Goal: Book appointment/travel/reservation

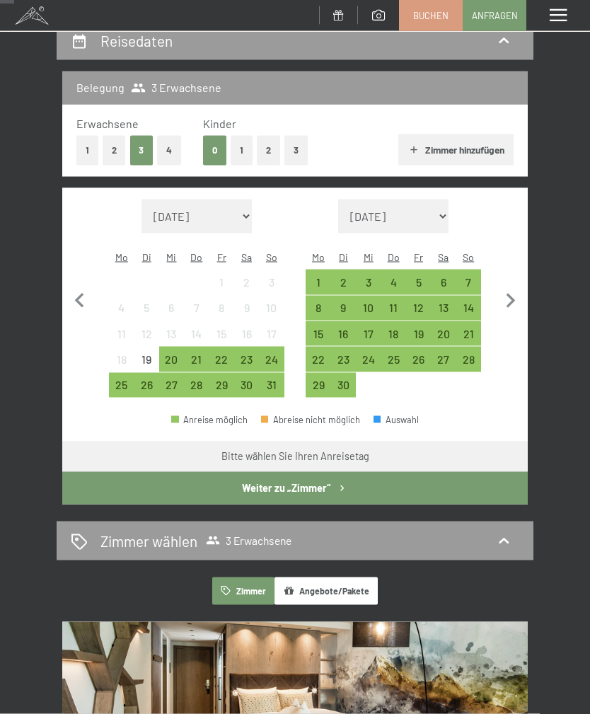
scroll to position [145, 0]
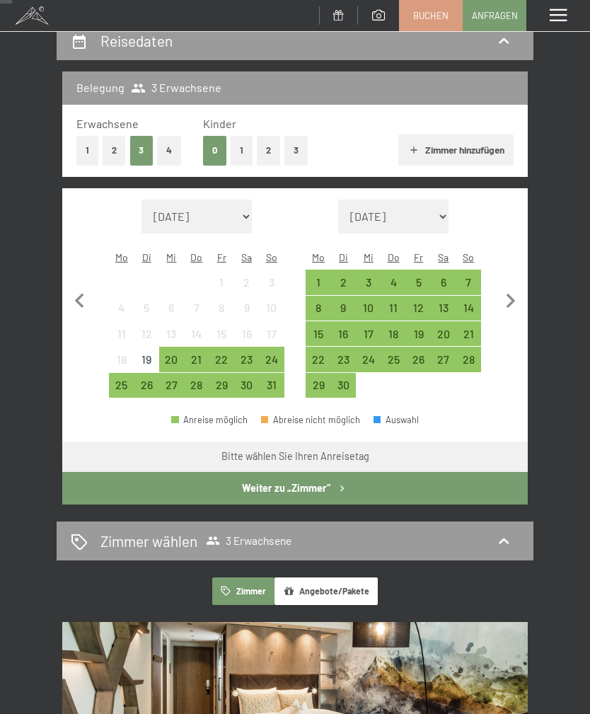
click at [240, 206] on select "[DATE] [DATE] [DATE] [DATE] [DATE] [DATE] [DATE] [PERSON_NAME][DATE] [DATE] [DA…" at bounding box center [196, 216] width 110 height 34
select select "[DATE]"
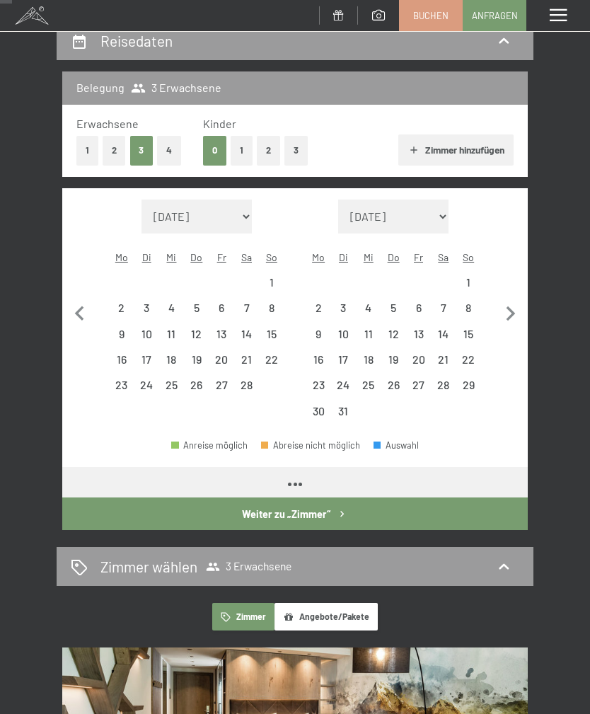
select select "[DATE]"
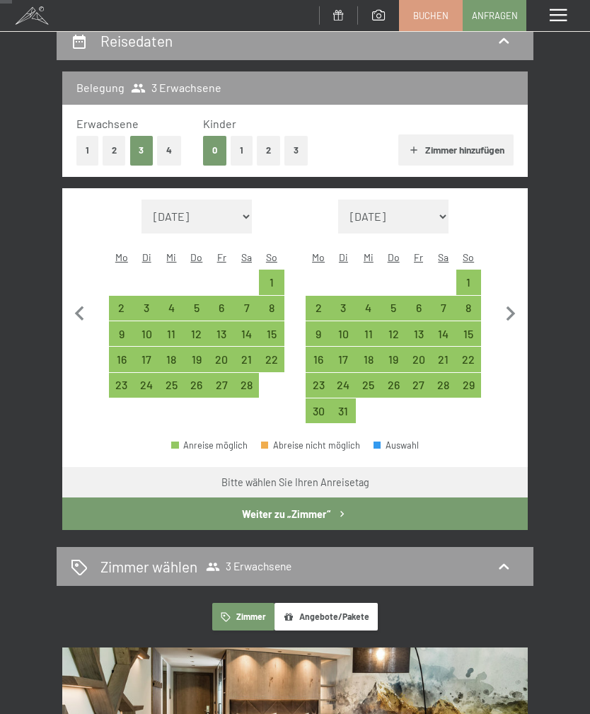
click at [241, 204] on select "[DATE] [DATE] [DATE] [DATE] [DATE] [DATE] [DATE] [PERSON_NAME][DATE] [DATE] [DA…" at bounding box center [196, 216] width 110 height 34
select select "[DATE]"
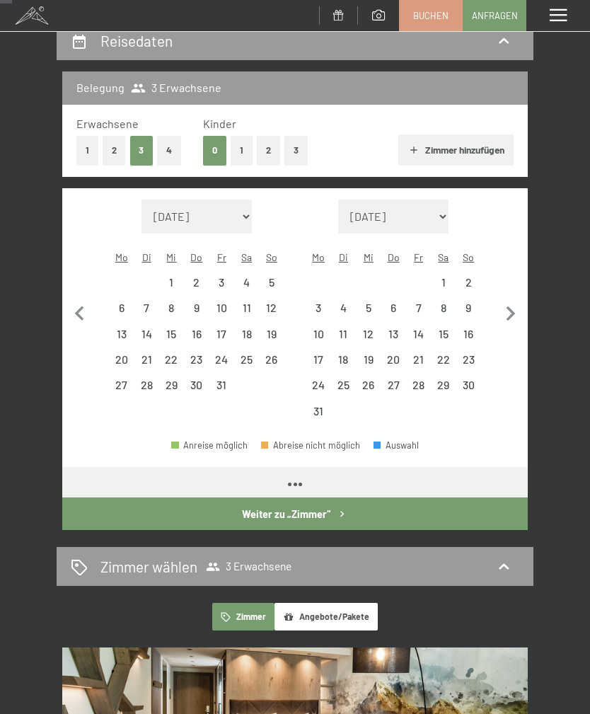
select select "[DATE]"
click at [151, 379] on div "28" at bounding box center [146, 390] width 22 height 22
select select "[DATE]"
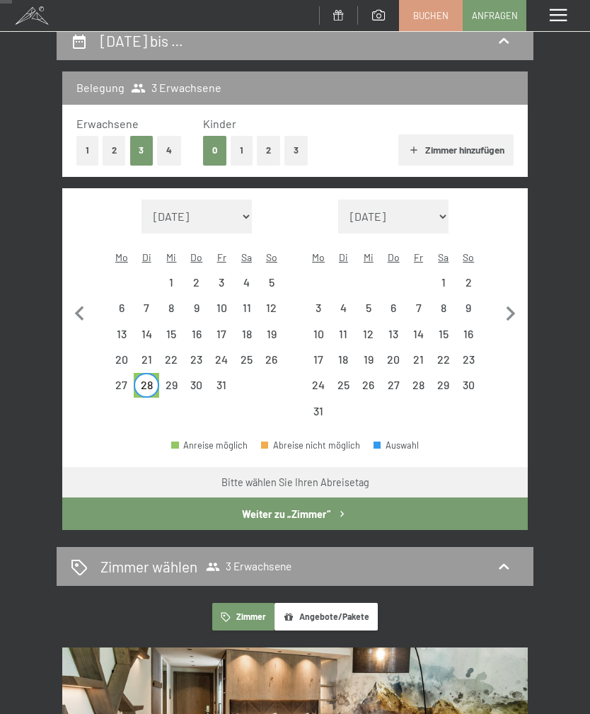
click at [352, 302] on div "4" at bounding box center [343, 313] width 22 height 22
select select "[DATE]"
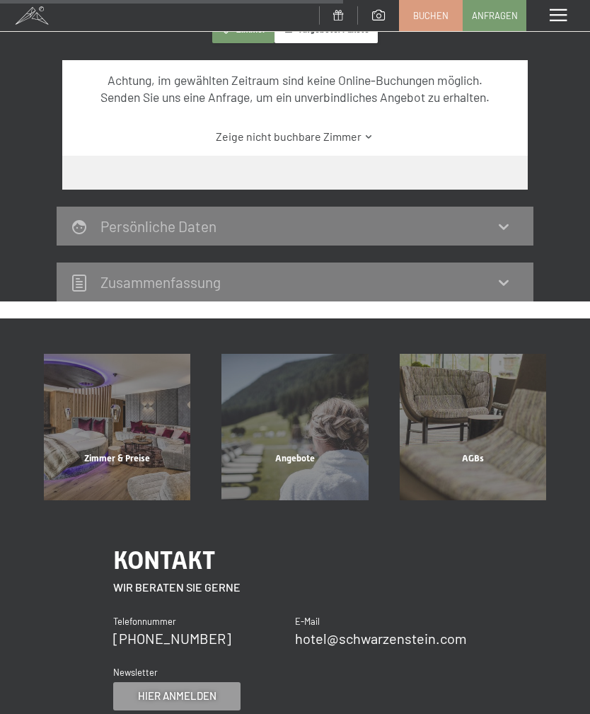
scroll to position [599, 0]
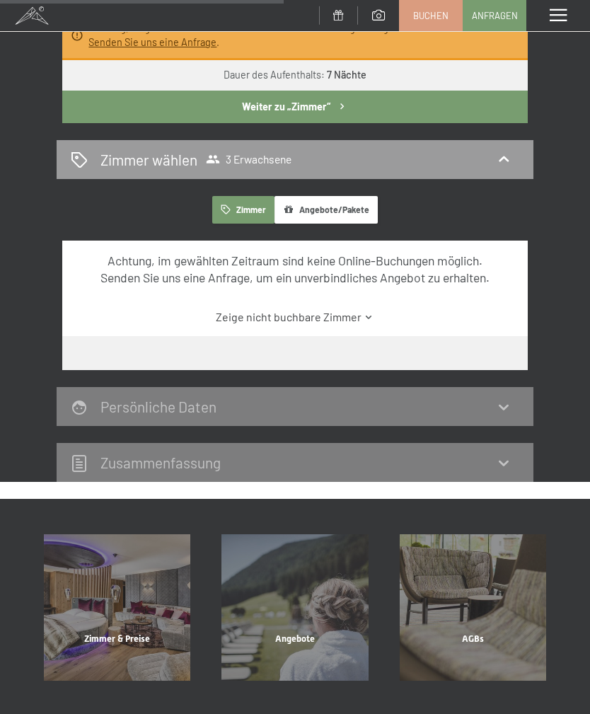
click at [364, 312] on icon at bounding box center [369, 317] width 11 height 11
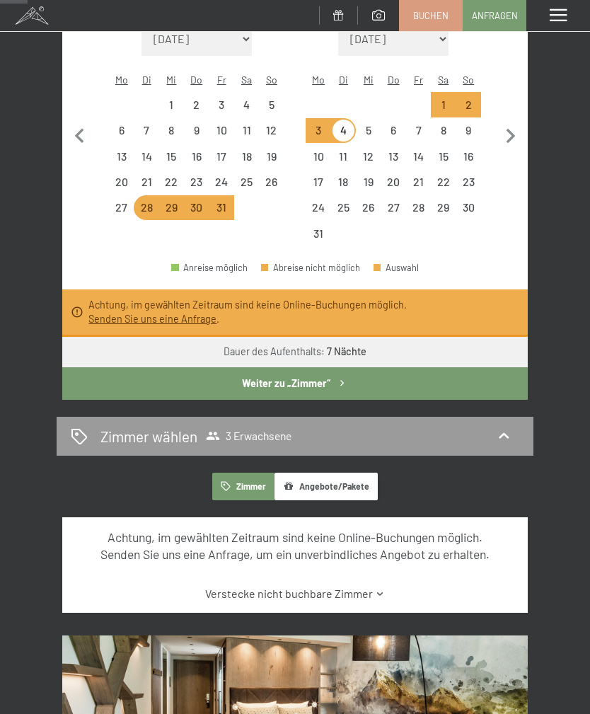
scroll to position [355, 0]
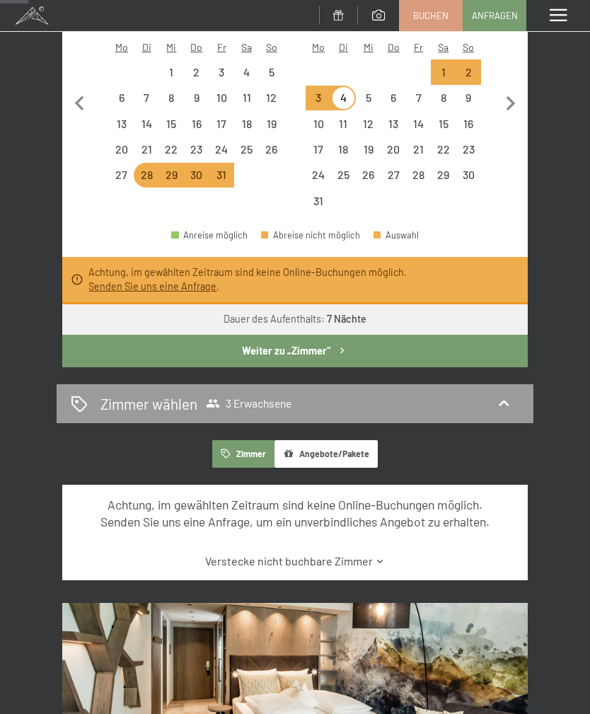
click at [194, 280] on link "Senden Sie uns eine Anfrage" at bounding box center [152, 286] width 128 height 12
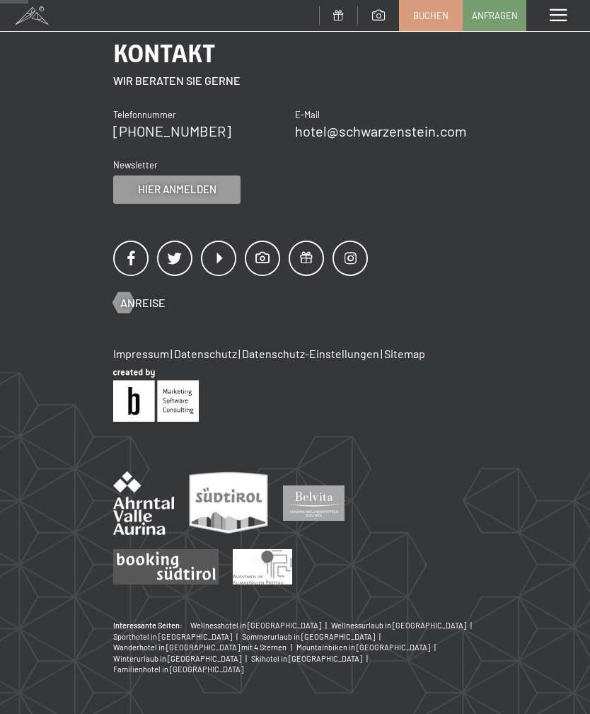
scroll to position [165, 0]
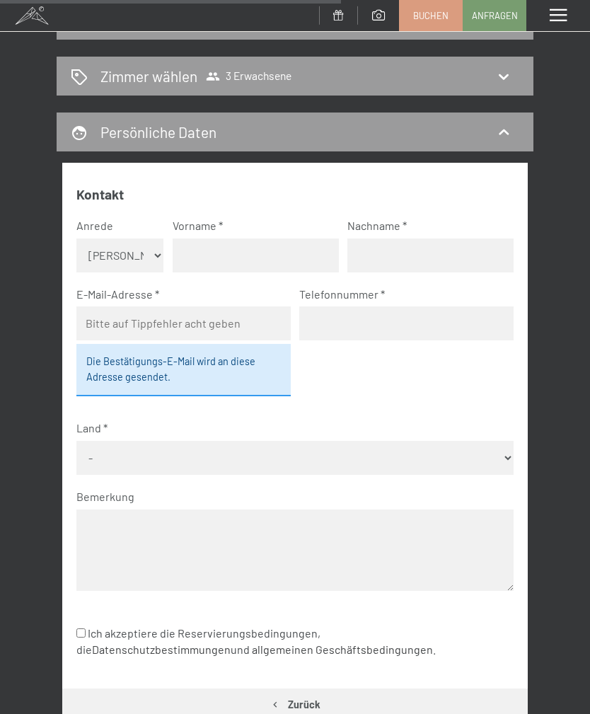
click at [294, 256] on input "text" at bounding box center [256, 255] width 166 height 34
type input "[PERSON_NAME]"
click at [414, 251] on input "text" at bounding box center [430, 255] width 166 height 34
type input "[PERSON_NAME]"
click at [221, 323] on input "email" at bounding box center [183, 323] width 214 height 34
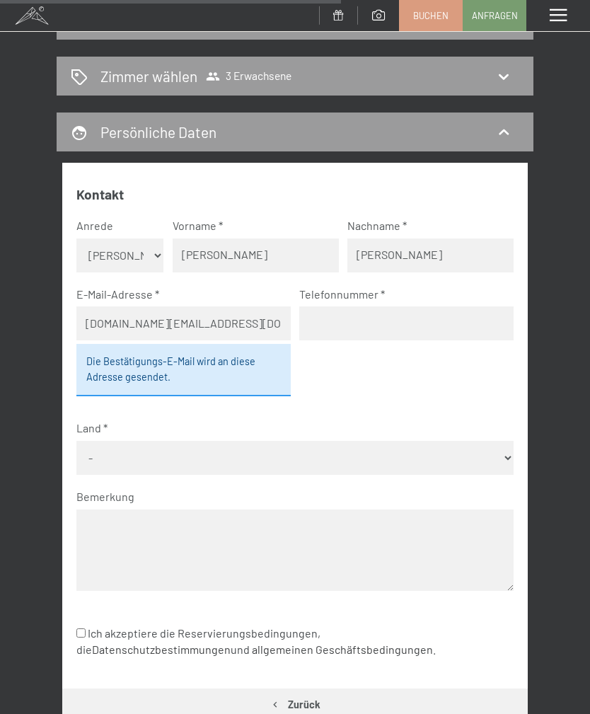
type input "[DOMAIN_NAME][EMAIL_ADDRESS][DOMAIN_NAME]"
click at [390, 318] on input "tel" at bounding box center [406, 323] width 214 height 34
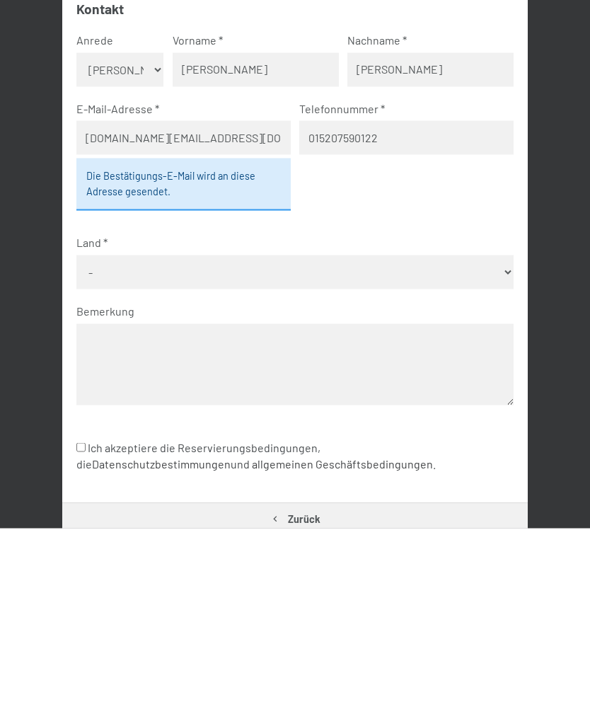
type input "015207590122"
click at [464, 441] on select "- [GEOGRAPHIC_DATA] [GEOGRAPHIC_DATA] [GEOGRAPHIC_DATA] [GEOGRAPHIC_DATA] [GEOG…" at bounding box center [295, 458] width 438 height 34
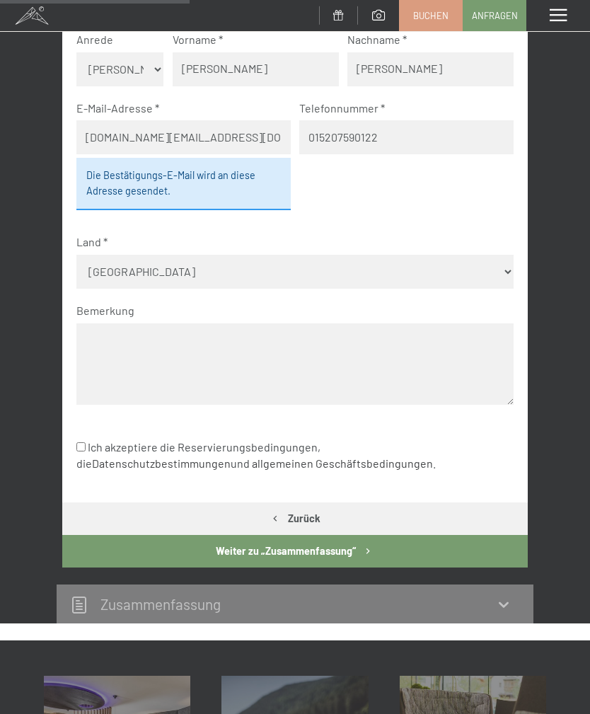
click at [338, 262] on select "- [GEOGRAPHIC_DATA] [GEOGRAPHIC_DATA] [GEOGRAPHIC_DATA] [GEOGRAPHIC_DATA] [GEOG…" at bounding box center [295, 272] width 438 height 34
select select "DEU"
click at [81, 440] on label "Ich akzeptiere die Reservierungsbedingungen, die Datenschutzbestimmungen und al…" at bounding box center [283, 455] width 415 height 43
click at [81, 442] on input "Ich akzeptiere die Reservierungsbedingungen, die Datenschutzbestimmungen und al…" at bounding box center [80, 446] width 9 height 9
checkbox input "true"
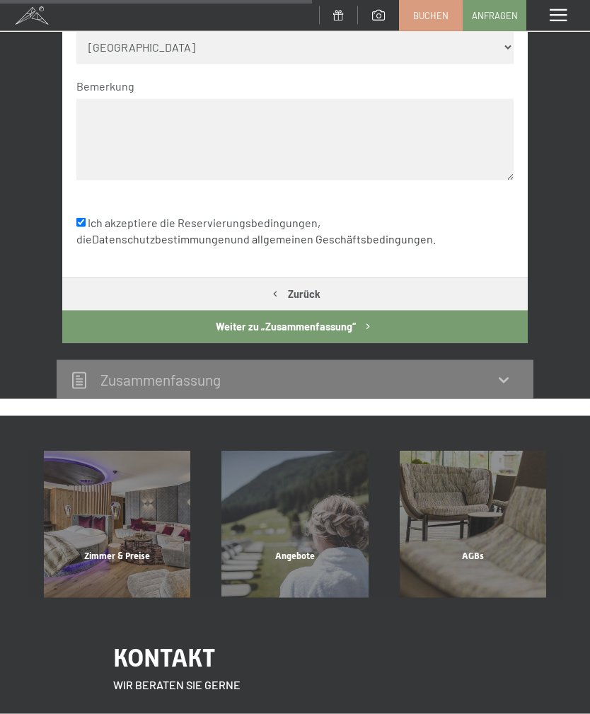
scroll to position [579, 0]
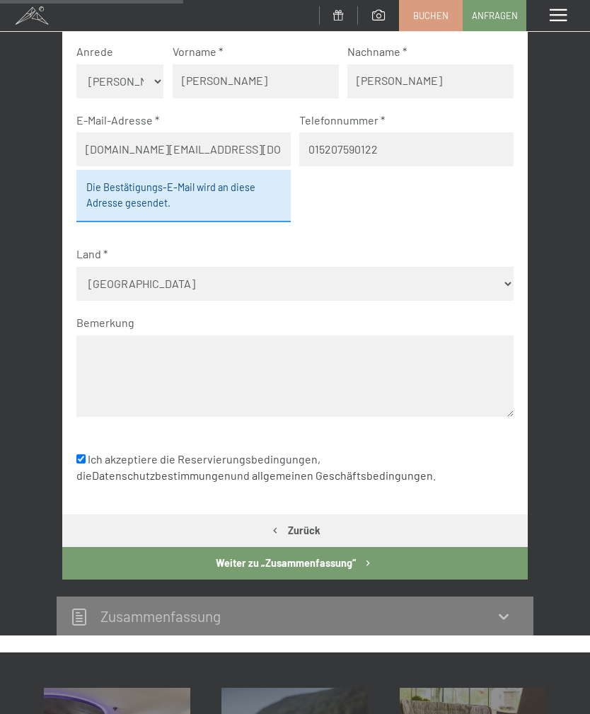
click at [332, 547] on button "Weiter zu „Zusammen­fassung“" at bounding box center [294, 563] width 465 height 33
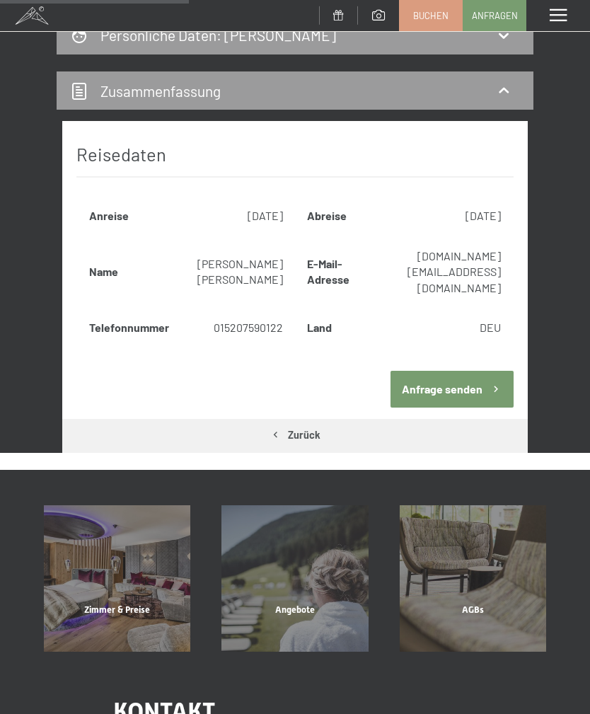
scroll to position [266, 0]
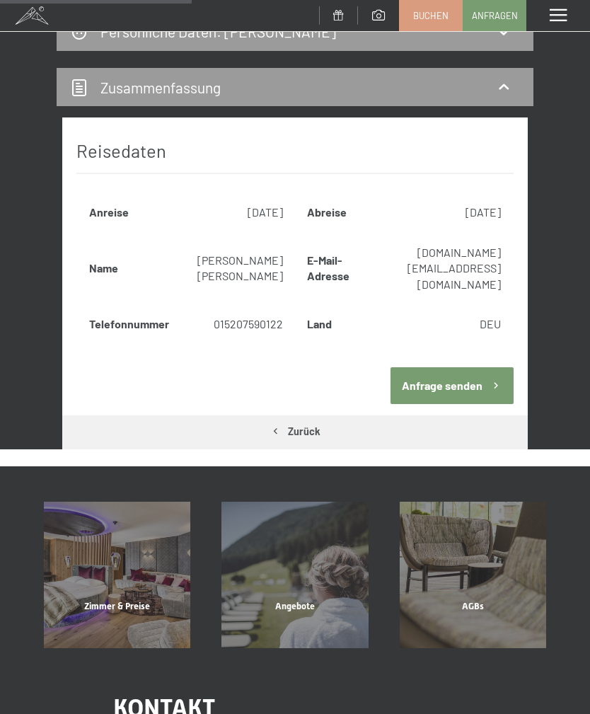
click at [480, 367] on button "Anfrage senden" at bounding box center [451, 385] width 123 height 36
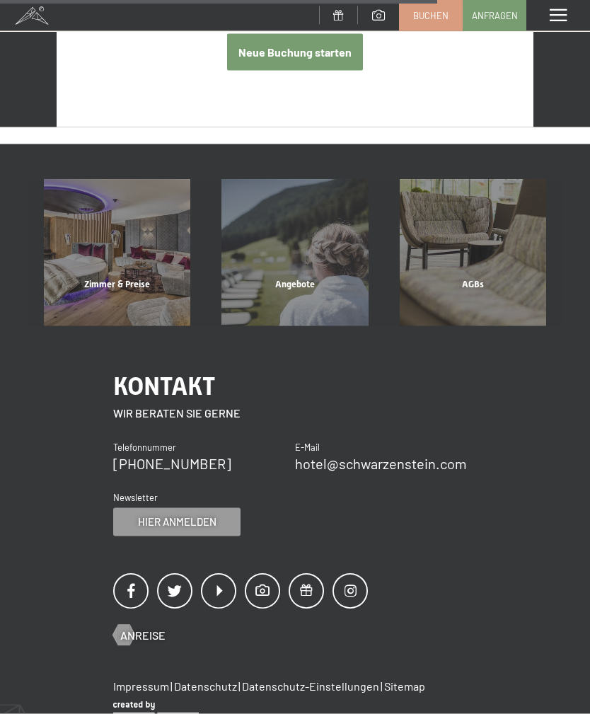
scroll to position [692, 0]
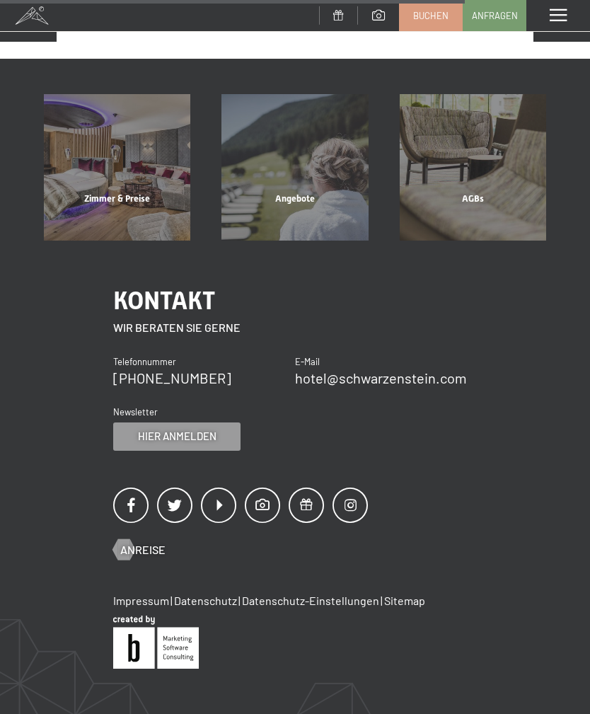
click at [352, 192] on div "Angebote" at bounding box center [295, 216] width 178 height 48
